Goal: Book appointment/travel/reservation

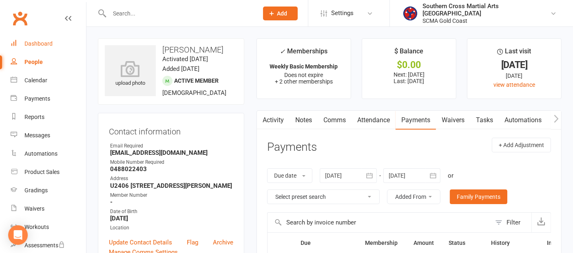
click at [42, 42] on div "Dashboard" at bounding box center [38, 43] width 28 height 7
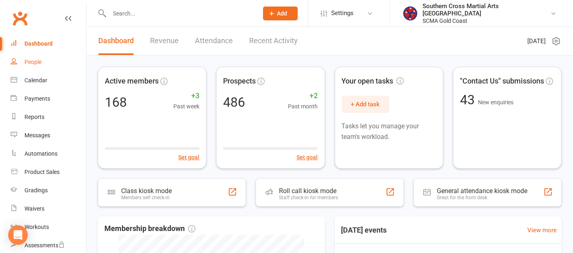
click at [38, 55] on link "People" at bounding box center [48, 62] width 75 height 18
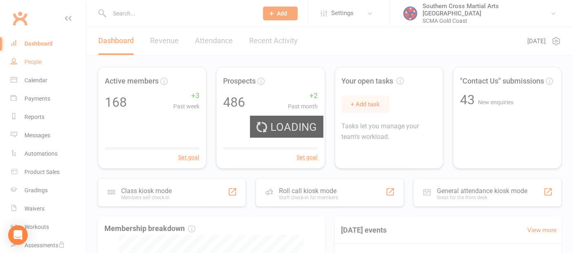
select select "100"
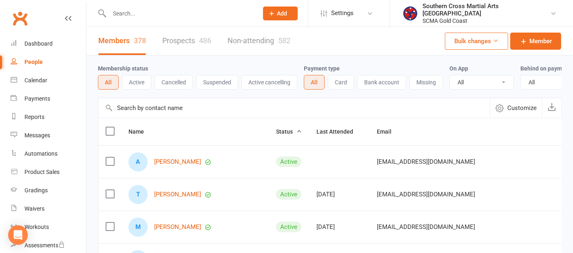
click at [157, 114] on input "text" at bounding box center [293, 108] width 391 height 20
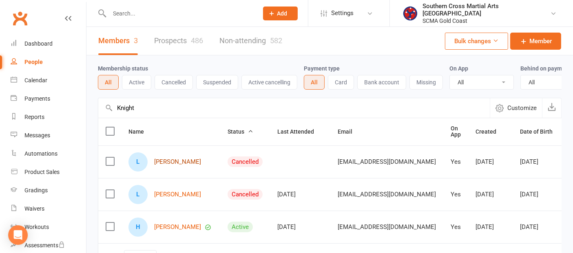
type input "Knight"
click at [180, 166] on link "[PERSON_NAME]" at bounding box center [177, 162] width 47 height 7
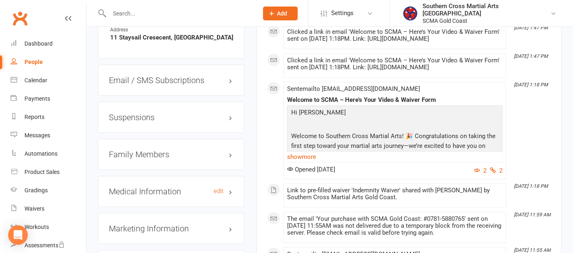
scroll to position [634, 0]
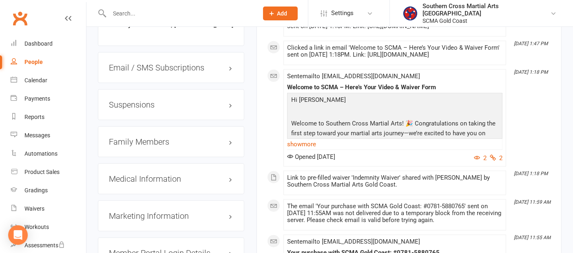
click at [138, 146] on h3 "Family Members" at bounding box center [171, 141] width 124 height 9
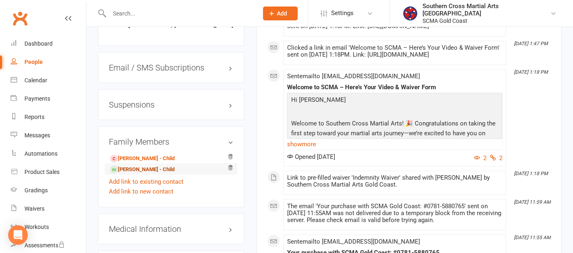
click at [132, 172] on link "[PERSON_NAME] - Child" at bounding box center [142, 170] width 64 height 9
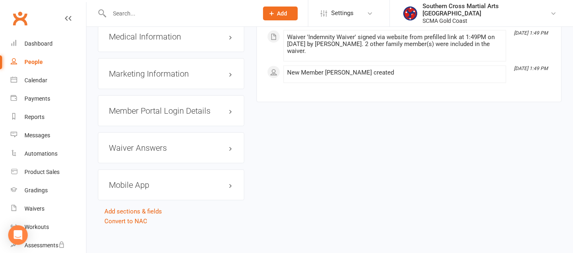
scroll to position [792, 0]
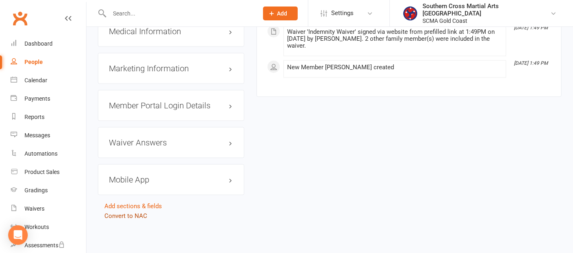
click at [142, 215] on link "Convert to NAC" at bounding box center [125, 215] width 43 height 7
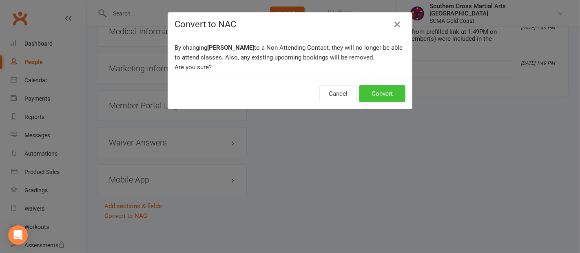
click at [392, 94] on button "Convert" at bounding box center [382, 93] width 46 height 17
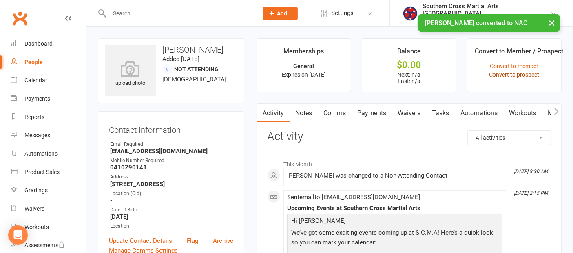
click at [516, 75] on link "Convert to prospect" at bounding box center [514, 74] width 50 height 7
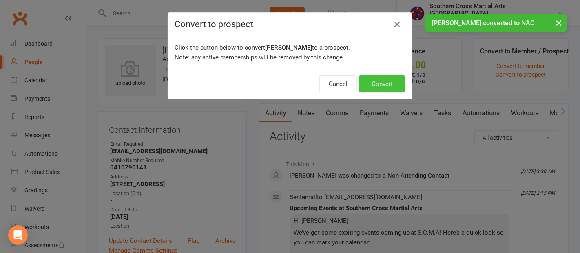
click at [375, 85] on button "Convert" at bounding box center [382, 83] width 46 height 17
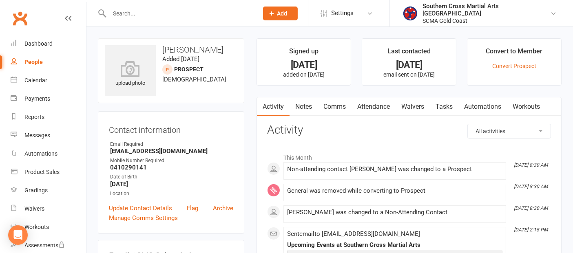
click at [29, 66] on link "People" at bounding box center [48, 62] width 75 height 18
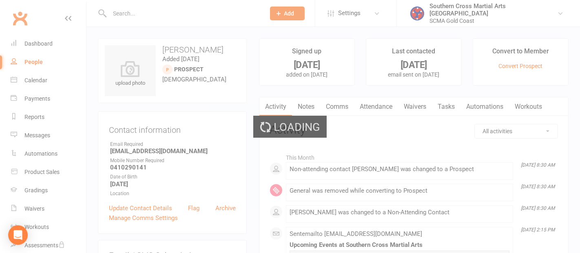
select select "100"
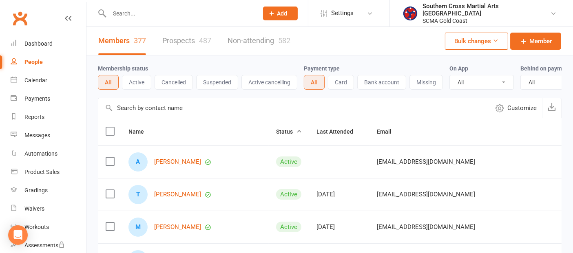
click at [166, 113] on input "text" at bounding box center [293, 108] width 391 height 20
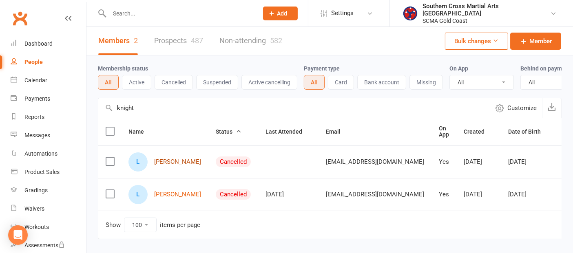
type input "knight"
click at [176, 166] on link "[PERSON_NAME]" at bounding box center [177, 162] width 47 height 7
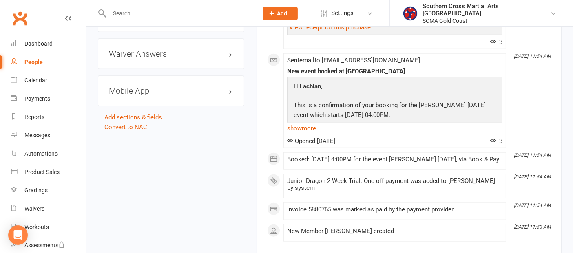
scroll to position [951, 0]
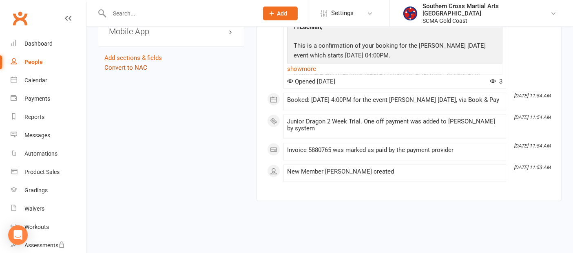
click at [142, 64] on link "Convert to NAC" at bounding box center [125, 67] width 43 height 7
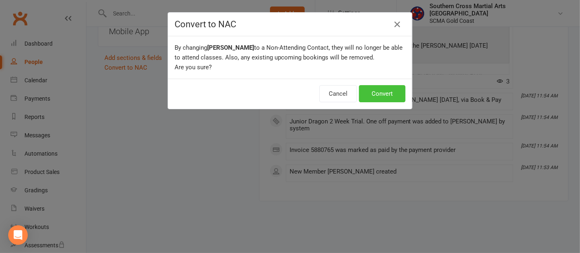
drag, startPoint x: 372, startPoint y: 91, endPoint x: 381, endPoint y: 91, distance: 9.4
click at [373, 91] on button "Convert" at bounding box center [382, 93] width 46 height 17
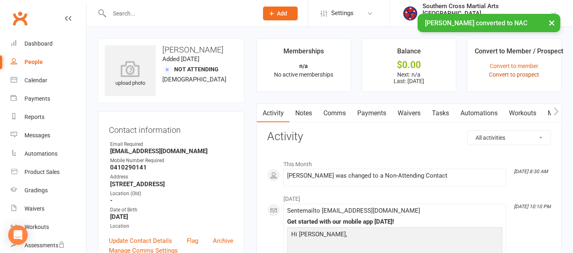
click at [526, 77] on link "Convert to prospect" at bounding box center [514, 74] width 50 height 7
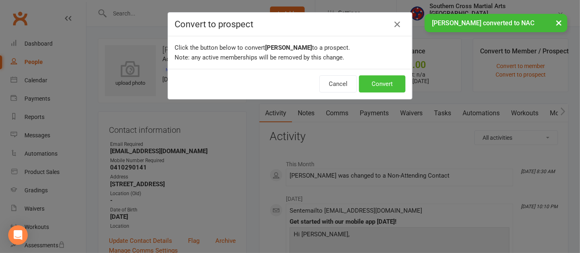
click at [363, 81] on button "Convert" at bounding box center [382, 83] width 46 height 17
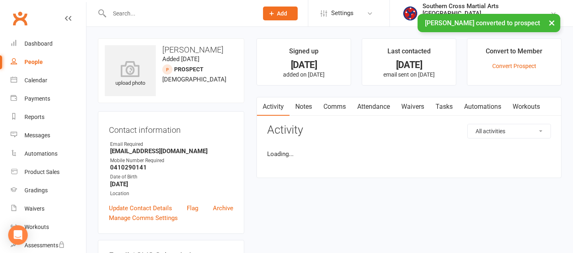
click at [27, 64] on div "People" at bounding box center [33, 62] width 18 height 7
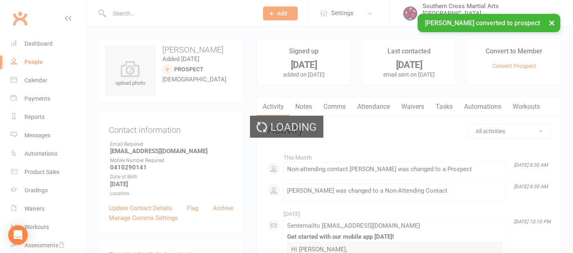
select select "100"
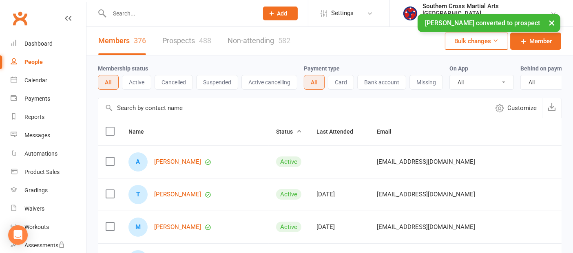
click at [155, 115] on input "text" at bounding box center [293, 108] width 391 height 20
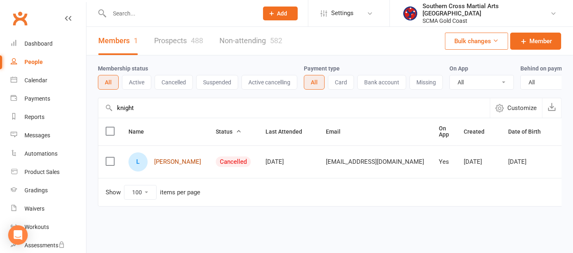
type input "knight"
click at [169, 166] on link "[PERSON_NAME]" at bounding box center [177, 162] width 47 height 7
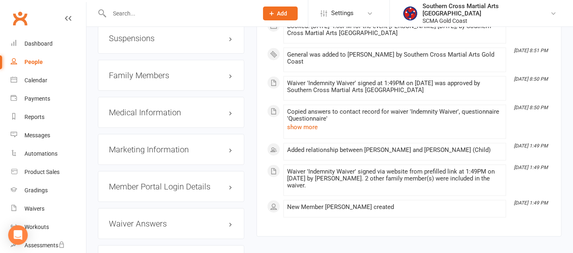
scroll to position [785, 0]
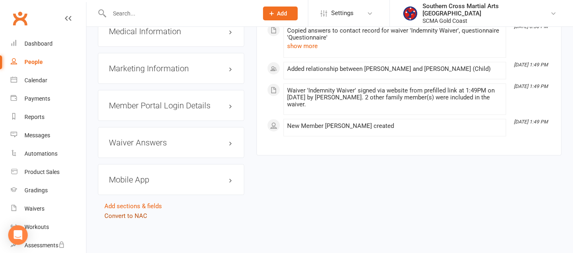
click at [141, 218] on link "Convert to NAC" at bounding box center [125, 215] width 43 height 7
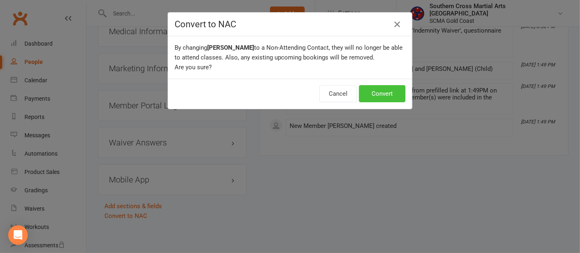
click at [372, 87] on button "Convert" at bounding box center [382, 93] width 46 height 17
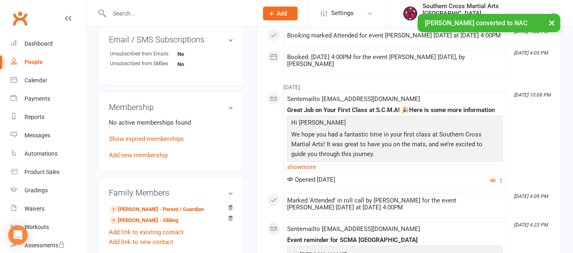
scroll to position [317, 0]
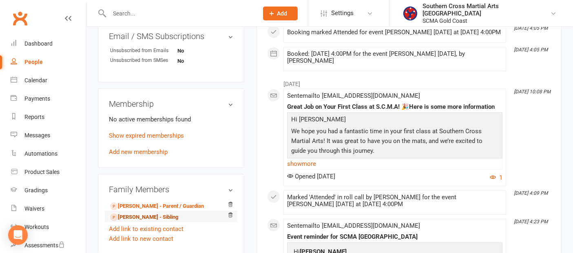
click at [161, 221] on link "[PERSON_NAME] - Sibling" at bounding box center [144, 217] width 68 height 9
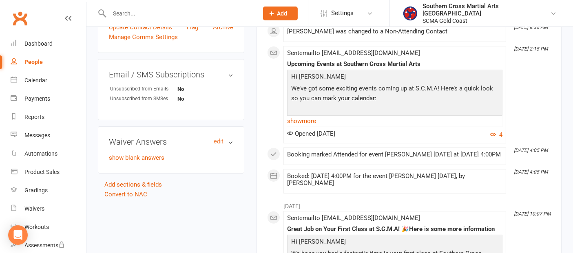
scroll to position [272, 0]
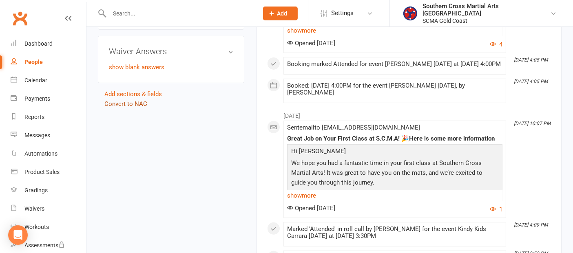
click at [118, 102] on link "Convert to NAC" at bounding box center [125, 103] width 43 height 7
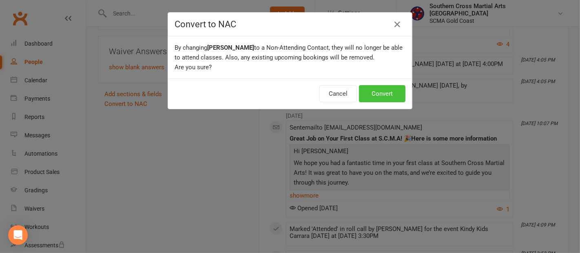
drag, startPoint x: 394, startPoint y: 97, endPoint x: 343, endPoint y: 112, distance: 52.8
click at [395, 97] on button "Convert" at bounding box center [382, 93] width 46 height 17
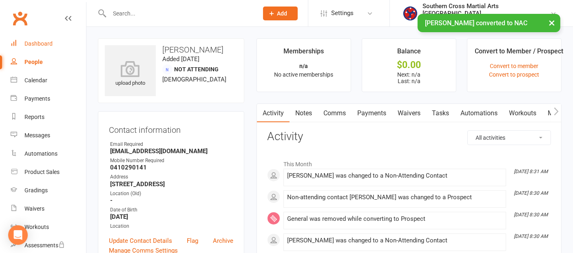
click at [29, 44] on div "Dashboard" at bounding box center [38, 43] width 28 height 7
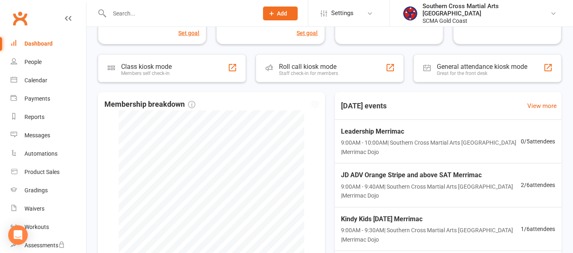
scroll to position [226, 0]
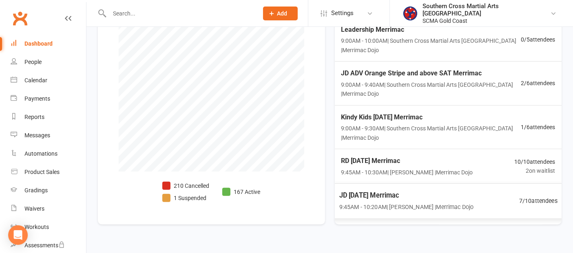
click at [400, 197] on span "JD [DATE] Merrimac" at bounding box center [406, 195] width 134 height 11
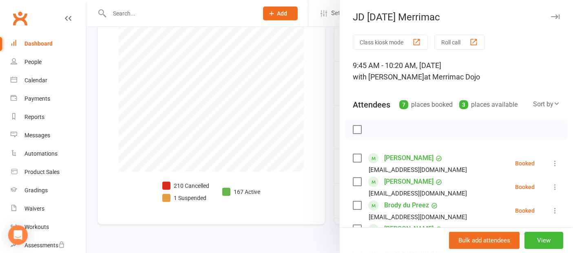
scroll to position [181, 0]
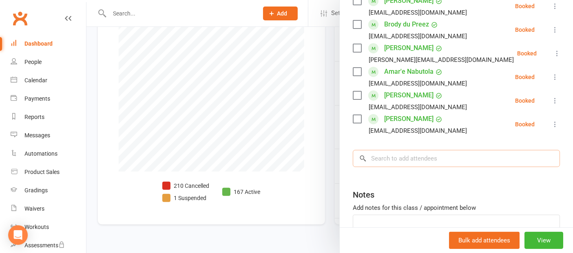
click at [408, 163] on input "search" at bounding box center [456, 158] width 207 height 17
type input "z"
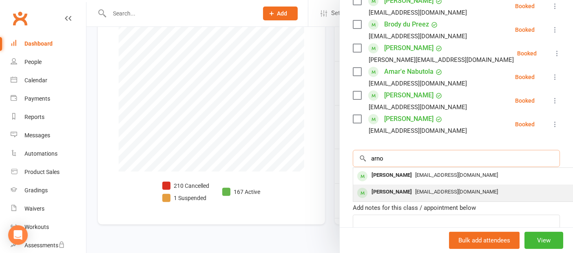
type input "arno"
click at [400, 190] on div "[PERSON_NAME]" at bounding box center [391, 192] width 47 height 12
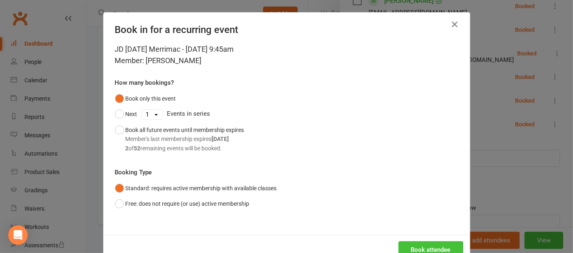
click at [414, 243] on button "Book attendee" at bounding box center [430, 249] width 65 height 17
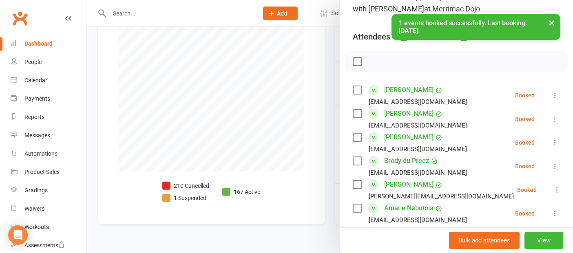
scroll to position [0, 0]
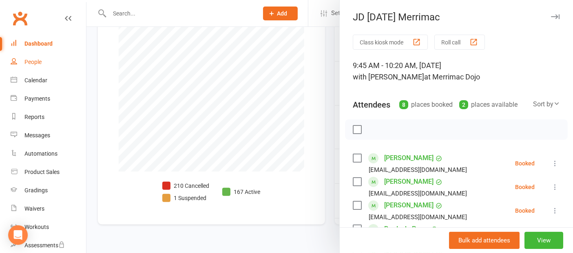
click at [33, 66] on link "People" at bounding box center [48, 62] width 75 height 18
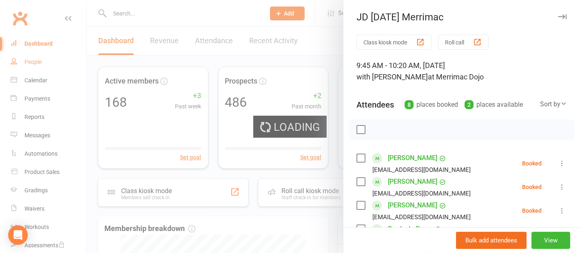
select select "100"
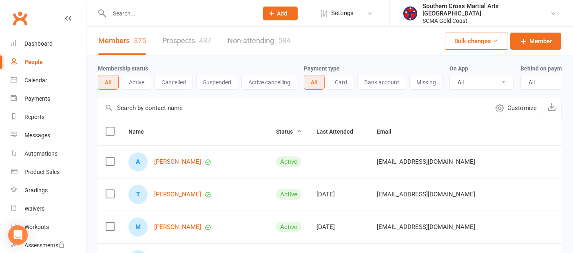
click at [34, 57] on link "People" at bounding box center [48, 62] width 75 height 18
click at [151, 114] on input "text" at bounding box center [293, 108] width 391 height 20
paste input "[EMAIL_ADDRESS][DOMAIN_NAME]"
type input "[EMAIL_ADDRESS][DOMAIN_NAME]"
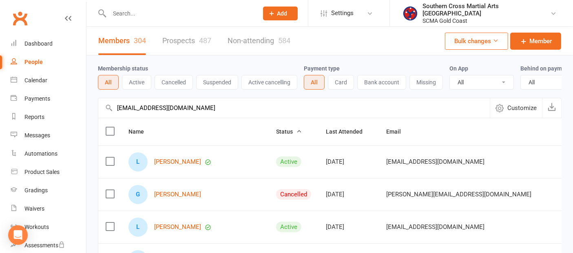
click at [112, 198] on label at bounding box center [110, 194] width 8 height 8
click at [112, 190] on input "checkbox" at bounding box center [110, 190] width 8 height 0
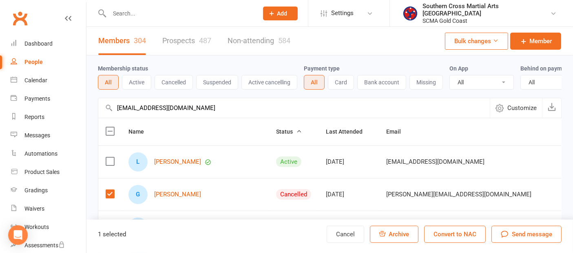
click at [461, 46] on button "Bulk changes" at bounding box center [476, 41] width 63 height 17
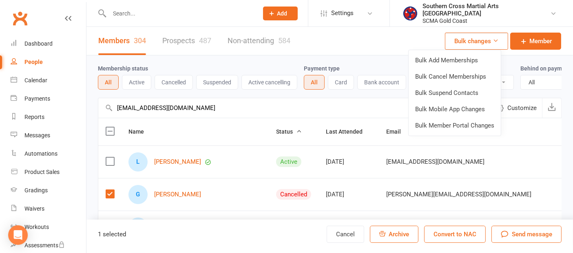
click at [413, 36] on div "Members 304 Prospects 487 Non-attending 584 Bulk changes Member" at bounding box center [329, 41] width 486 height 29
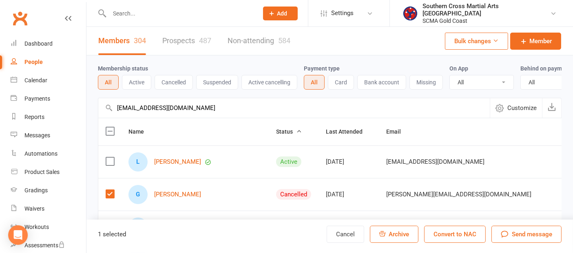
click at [111, 198] on label at bounding box center [110, 194] width 8 height 8
click at [111, 190] on input "checkbox" at bounding box center [110, 190] width 8 height 0
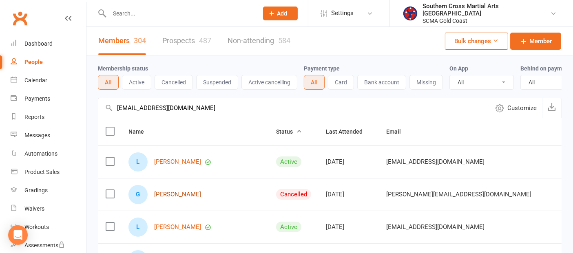
click at [168, 198] on link "[PERSON_NAME]" at bounding box center [177, 194] width 47 height 7
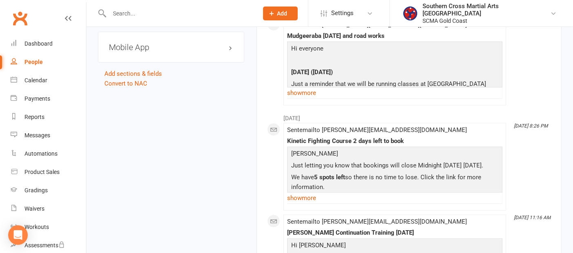
scroll to position [997, 0]
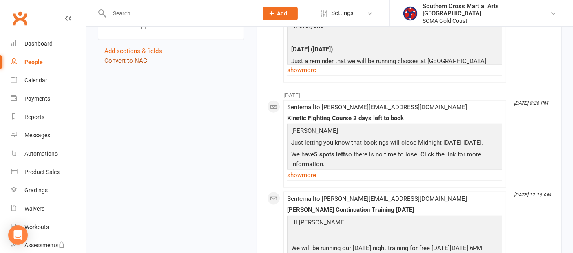
click at [145, 57] on link "Convert to NAC" at bounding box center [125, 60] width 43 height 7
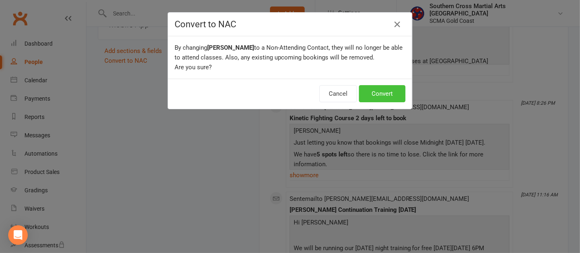
click at [381, 89] on button "Convert" at bounding box center [382, 93] width 46 height 17
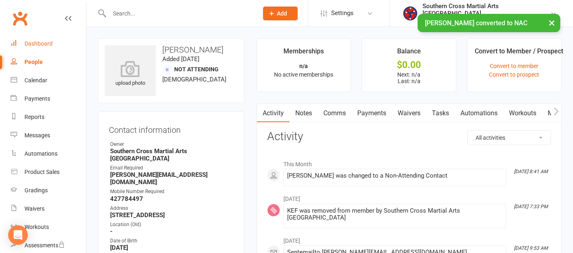
click at [37, 42] on div "Dashboard" at bounding box center [38, 43] width 28 height 7
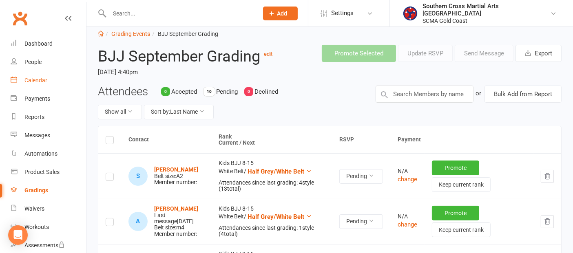
click at [43, 82] on div "Calendar" at bounding box center [35, 80] width 23 height 7
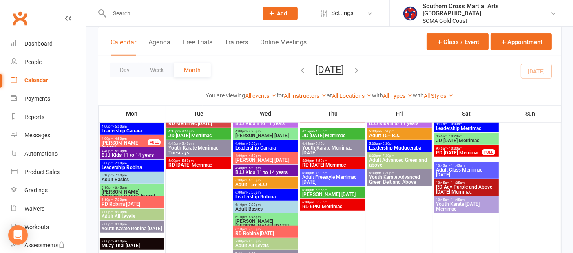
scroll to position [589, 0]
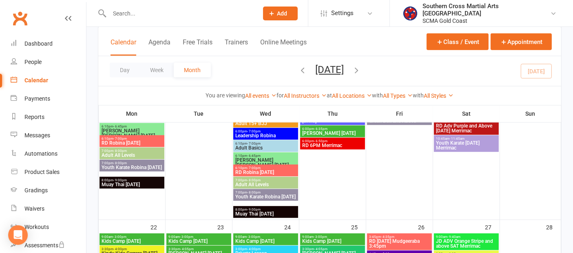
click at [139, 239] on span "Kids Camp Monday" at bounding box center [132, 241] width 62 height 5
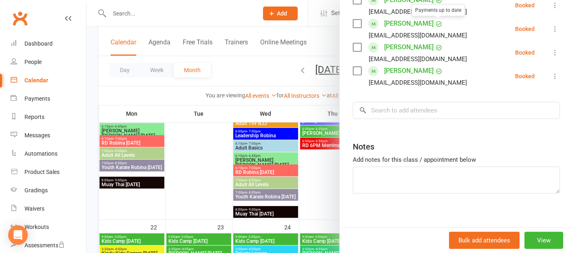
scroll to position [317, 0]
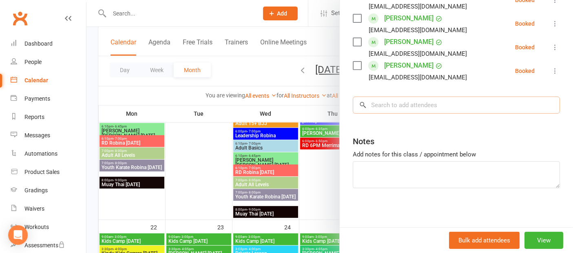
click at [406, 109] on input "search" at bounding box center [456, 105] width 207 height 17
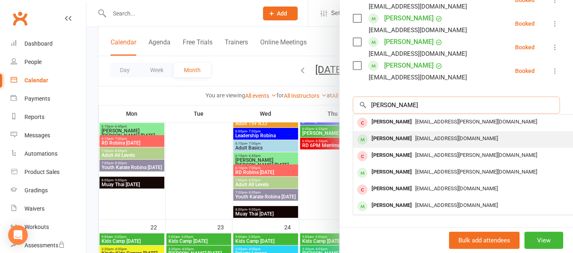
type input "Liam"
click at [400, 131] on div "Liam Tian cuteli@gmail.com" at bounding box center [475, 139] width 244 height 17
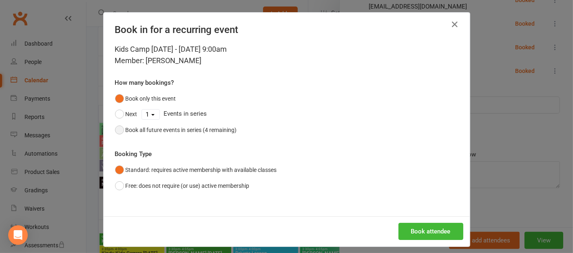
click at [117, 127] on button "Book all future events in series (4 remaining)" at bounding box center [176, 129] width 122 height 15
click at [115, 187] on button "Free: does not require (or use) active membership" at bounding box center [182, 185] width 135 height 15
click at [412, 230] on button "Book attendee" at bounding box center [430, 231] width 65 height 17
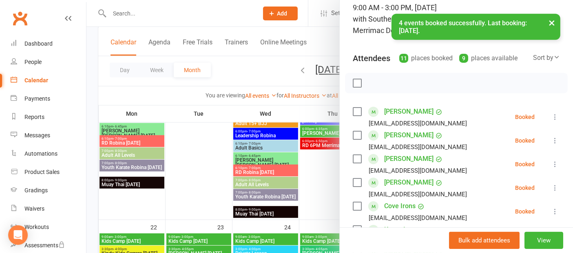
scroll to position [136, 0]
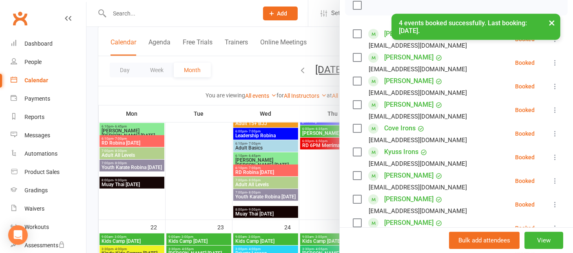
click at [210, 238] on div at bounding box center [329, 126] width 486 height 253
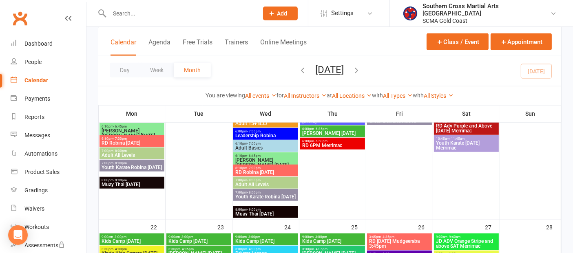
click at [210, 239] on span "Kids Camp Tuesday" at bounding box center [199, 241] width 62 height 5
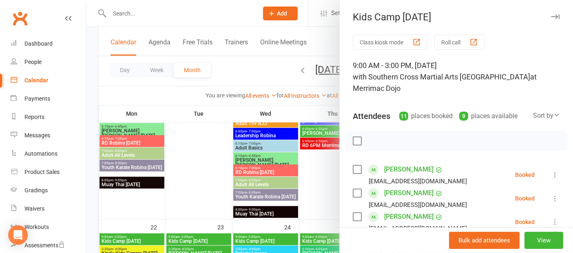
click at [252, 241] on div at bounding box center [329, 126] width 486 height 253
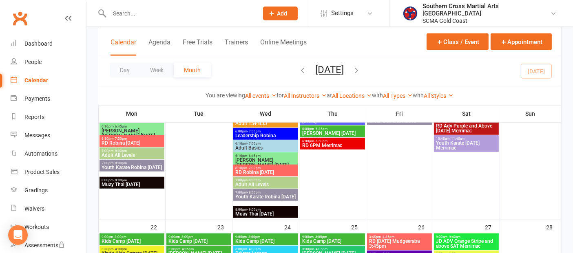
click at [252, 241] on span "Kids Camp Wednesday" at bounding box center [266, 241] width 62 height 5
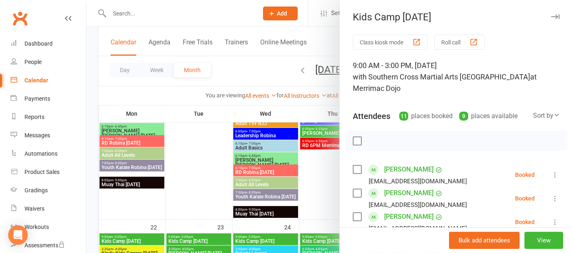
click at [321, 234] on div at bounding box center [329, 126] width 486 height 253
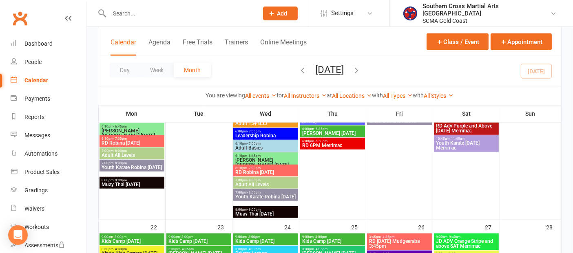
click at [315, 236] on span "- 3:00pm" at bounding box center [320, 237] width 13 height 4
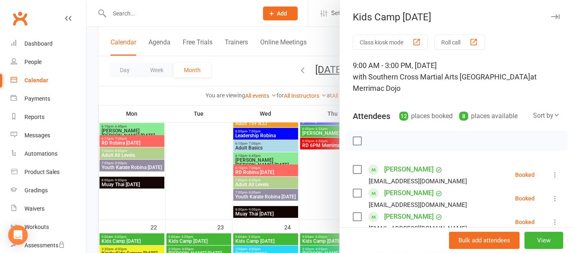
click at [151, 237] on div at bounding box center [329, 126] width 486 height 253
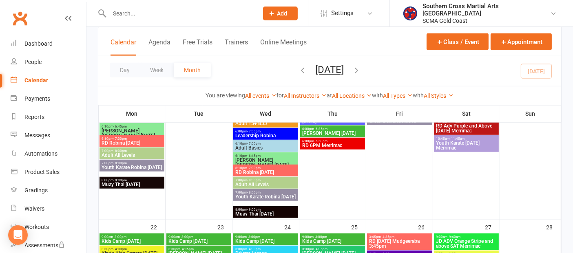
click at [150, 237] on span "9:00am - 3:00pm" at bounding box center [132, 237] width 62 height 4
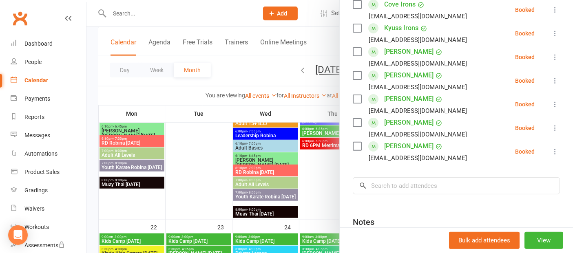
scroll to position [272, 0]
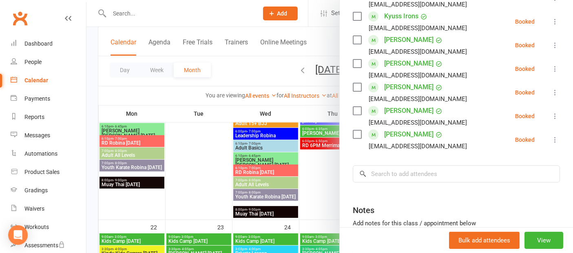
click at [251, 236] on div at bounding box center [329, 126] width 486 height 253
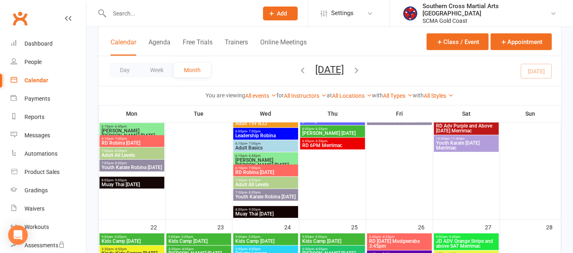
click at [252, 236] on span "- 3:00pm" at bounding box center [253, 237] width 13 height 4
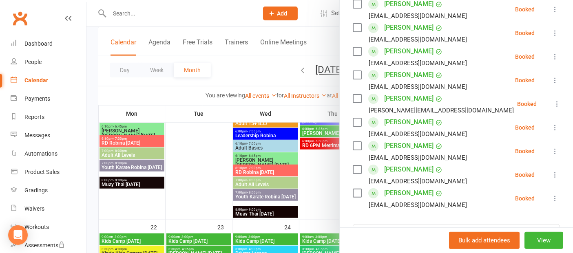
scroll to position [226, 0]
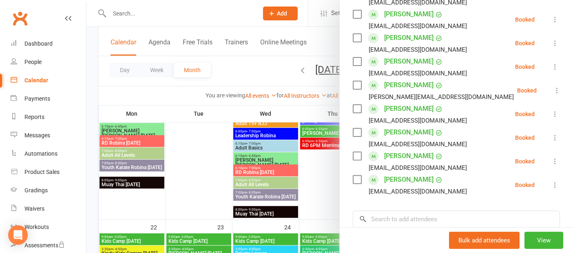
click at [218, 245] on div at bounding box center [329, 126] width 486 height 253
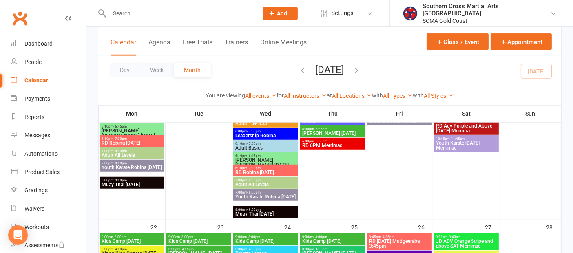
click at [212, 239] on span "Kids Camp Tuesday" at bounding box center [199, 241] width 62 height 5
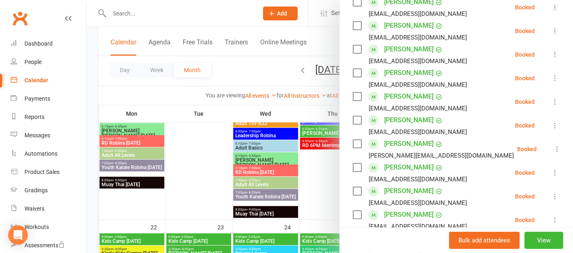
scroll to position [181, 0]
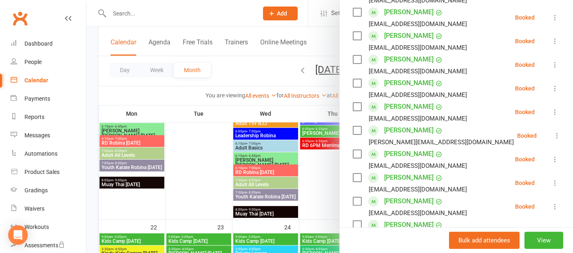
click at [319, 241] on div at bounding box center [329, 126] width 486 height 253
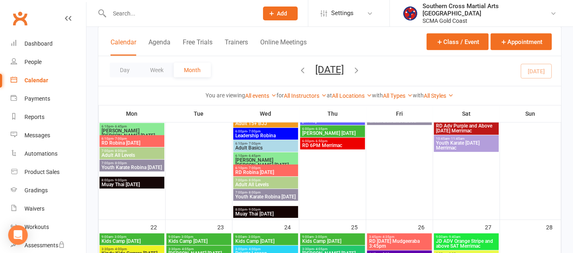
click at [316, 240] on span "Kids Camp Thursday" at bounding box center [333, 241] width 62 height 5
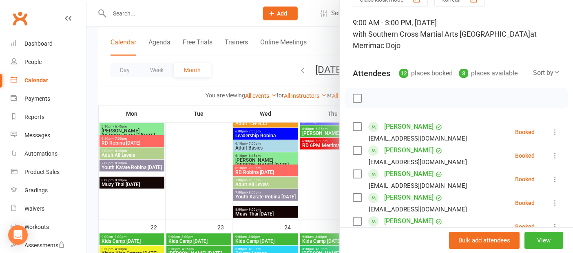
scroll to position [0, 0]
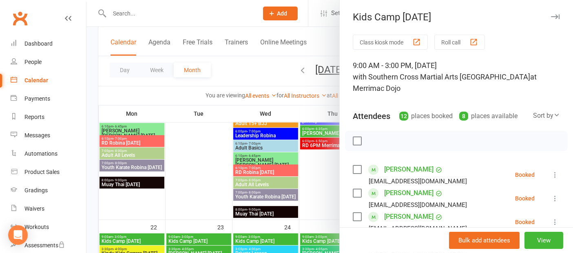
click at [154, 239] on div at bounding box center [329, 126] width 486 height 253
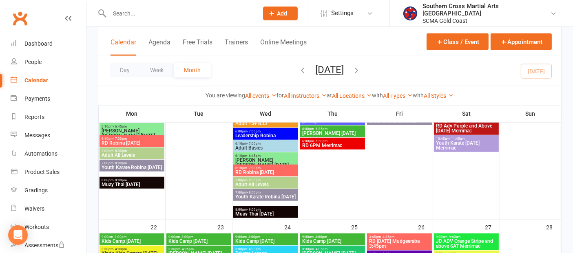
click at [153, 239] on span "Kids Camp Monday" at bounding box center [132, 241] width 62 height 5
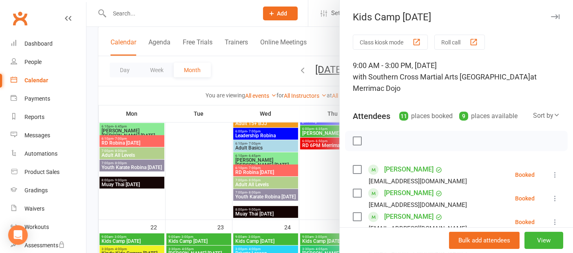
click at [217, 236] on div at bounding box center [329, 126] width 486 height 253
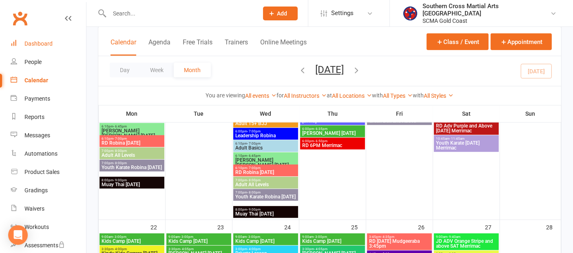
click at [41, 46] on div "Dashboard" at bounding box center [38, 43] width 28 height 7
